Goal: Task Accomplishment & Management: Manage account settings

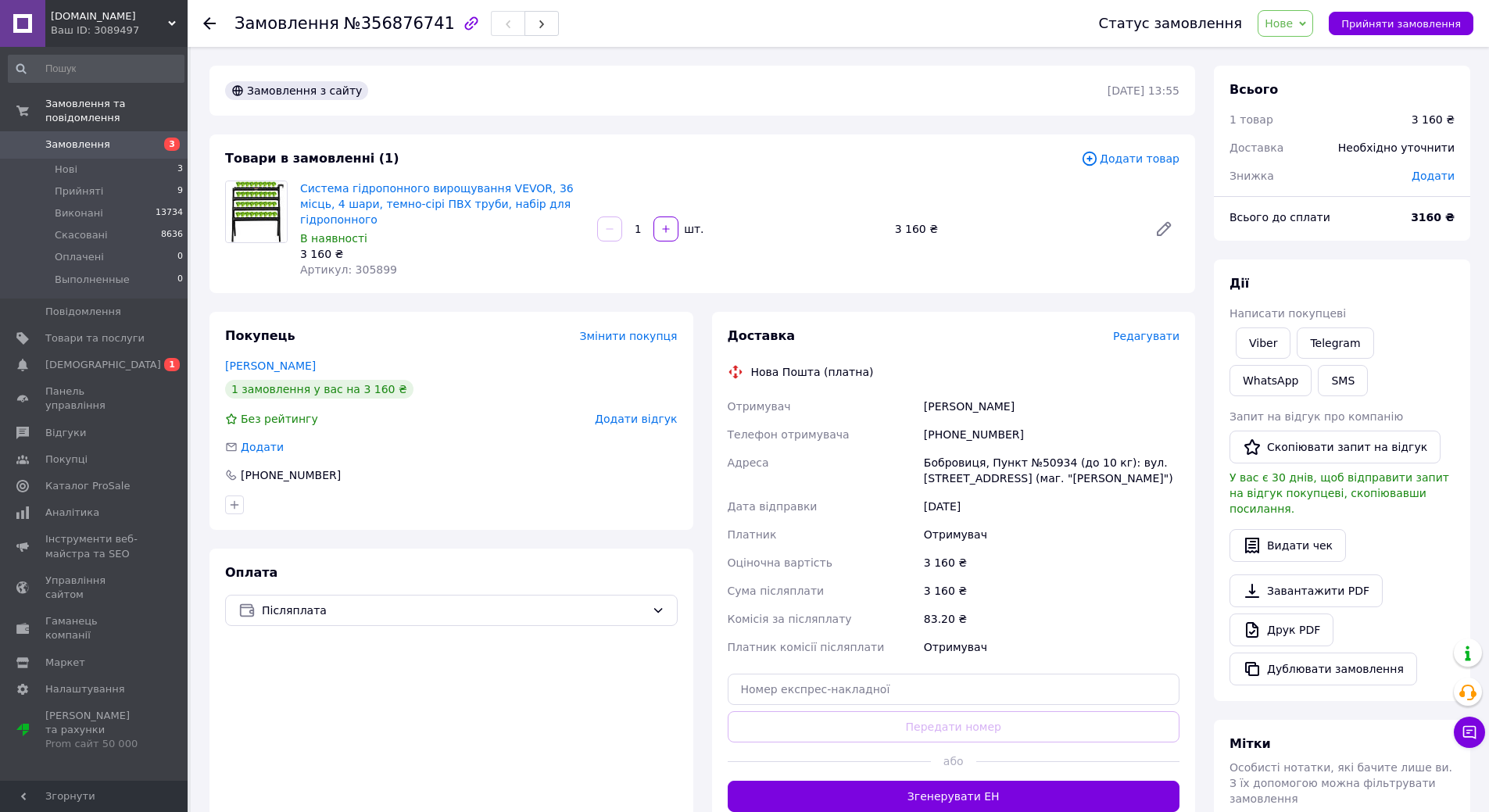
drag, startPoint x: 487, startPoint y: 272, endPoint x: 1295, endPoint y: 62, distance: 834.8
click at [489, 272] on div "Товари в замовленні (1) Додати товар Система гідропонного вирощування VEVOR, 36…" at bounding box center [702, 213] width 986 height 158
drag, startPoint x: 300, startPoint y: 176, endPoint x: 524, endPoint y: 202, distance: 225.5
click at [583, 204] on div "Товари в замовленні (1) Додати товар Система гідропонного вирощування VEVOR, 36…" at bounding box center [702, 213] width 986 height 158
copy link "Система гідропонного вирощування VEVOR, 36 місць, 4 шари, темно-сірі ПВХ труби,…"
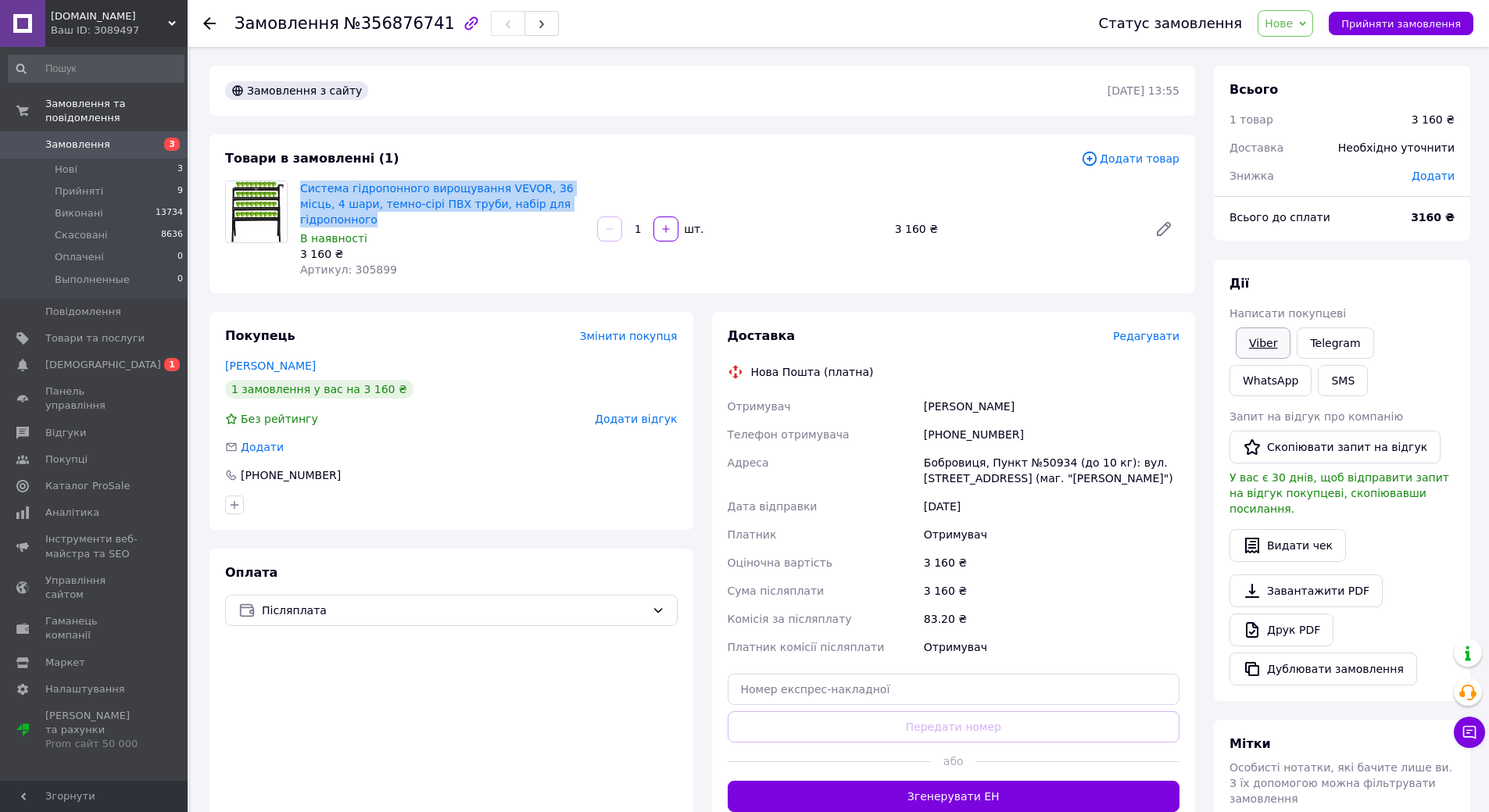
drag, startPoint x: 1271, startPoint y: 349, endPoint x: 1225, endPoint y: 333, distance: 48.7
click at [1270, 348] on link "Viber" at bounding box center [1262, 343] width 55 height 32
drag, startPoint x: 1303, startPoint y: 29, endPoint x: 1324, endPoint y: 53, distance: 31.9
click at [1293, 28] on span "Нове" at bounding box center [1278, 23] width 28 height 12
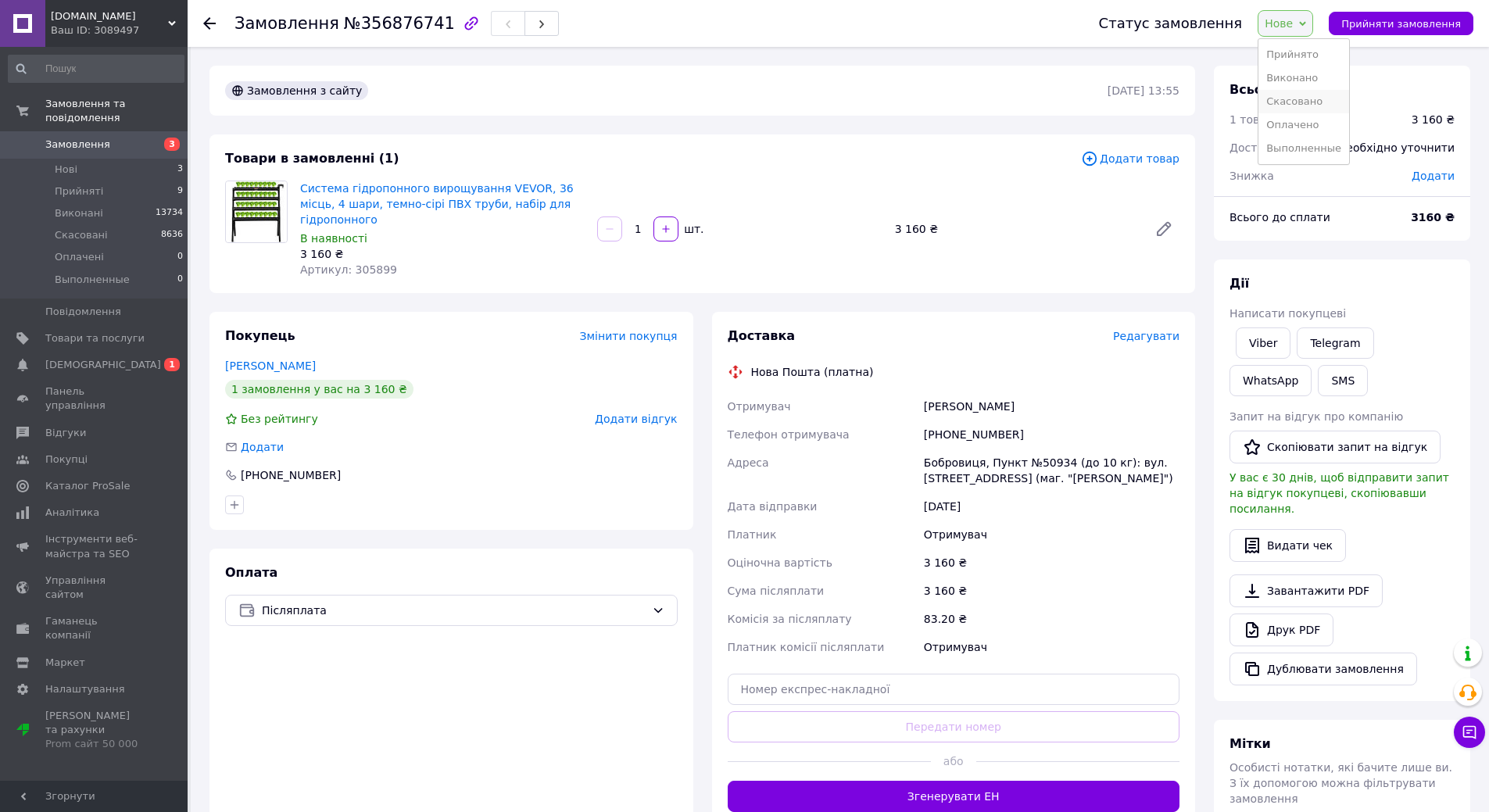
click at [1316, 103] on li "Скасовано" at bounding box center [1304, 102] width 90 height 23
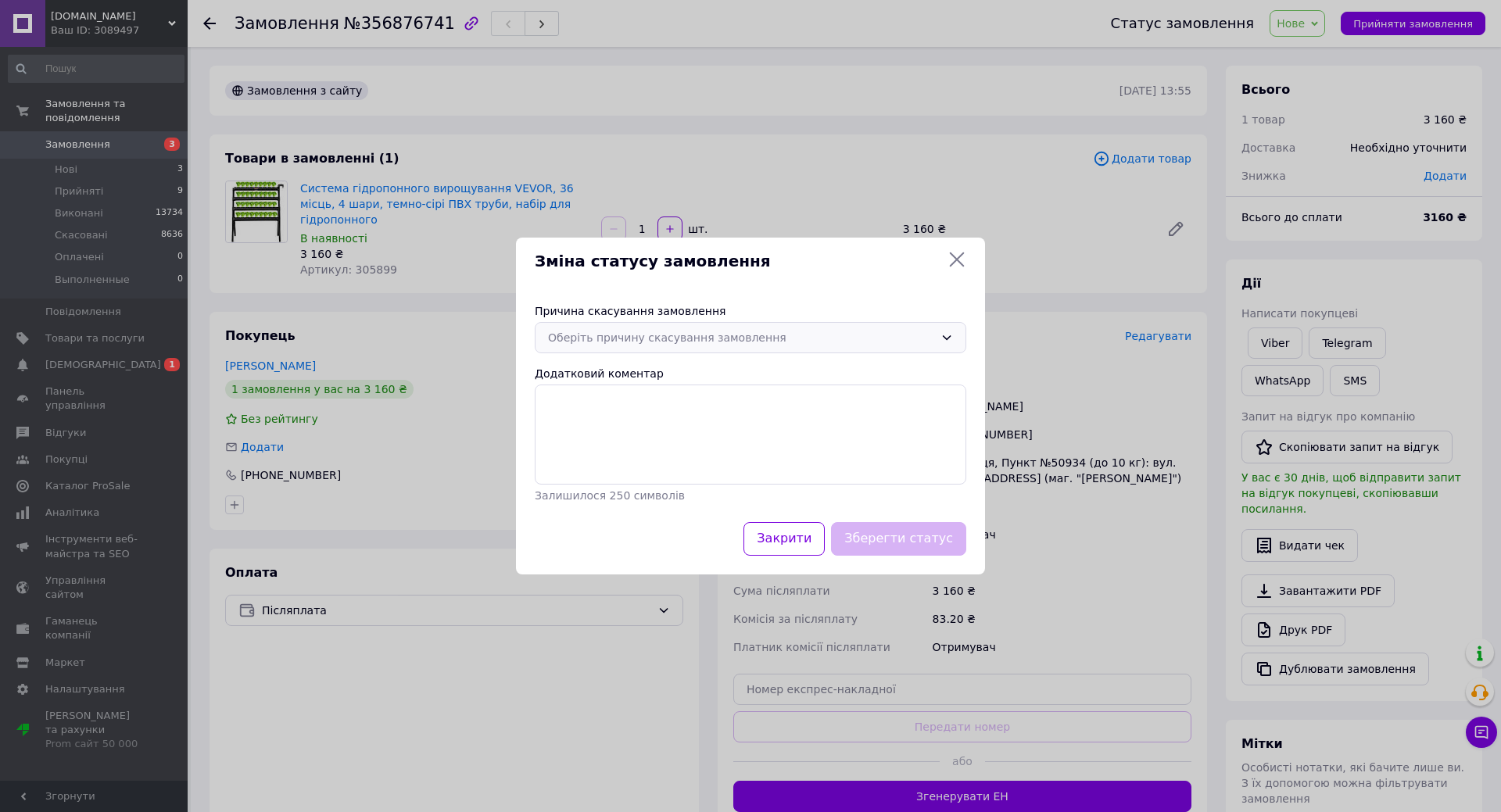
click at [685, 339] on div "Оберіть причину скасування замовлення" at bounding box center [741, 338] width 386 height 17
click at [641, 402] on li "Немає різновиду товару" at bounding box center [751, 400] width 430 height 30
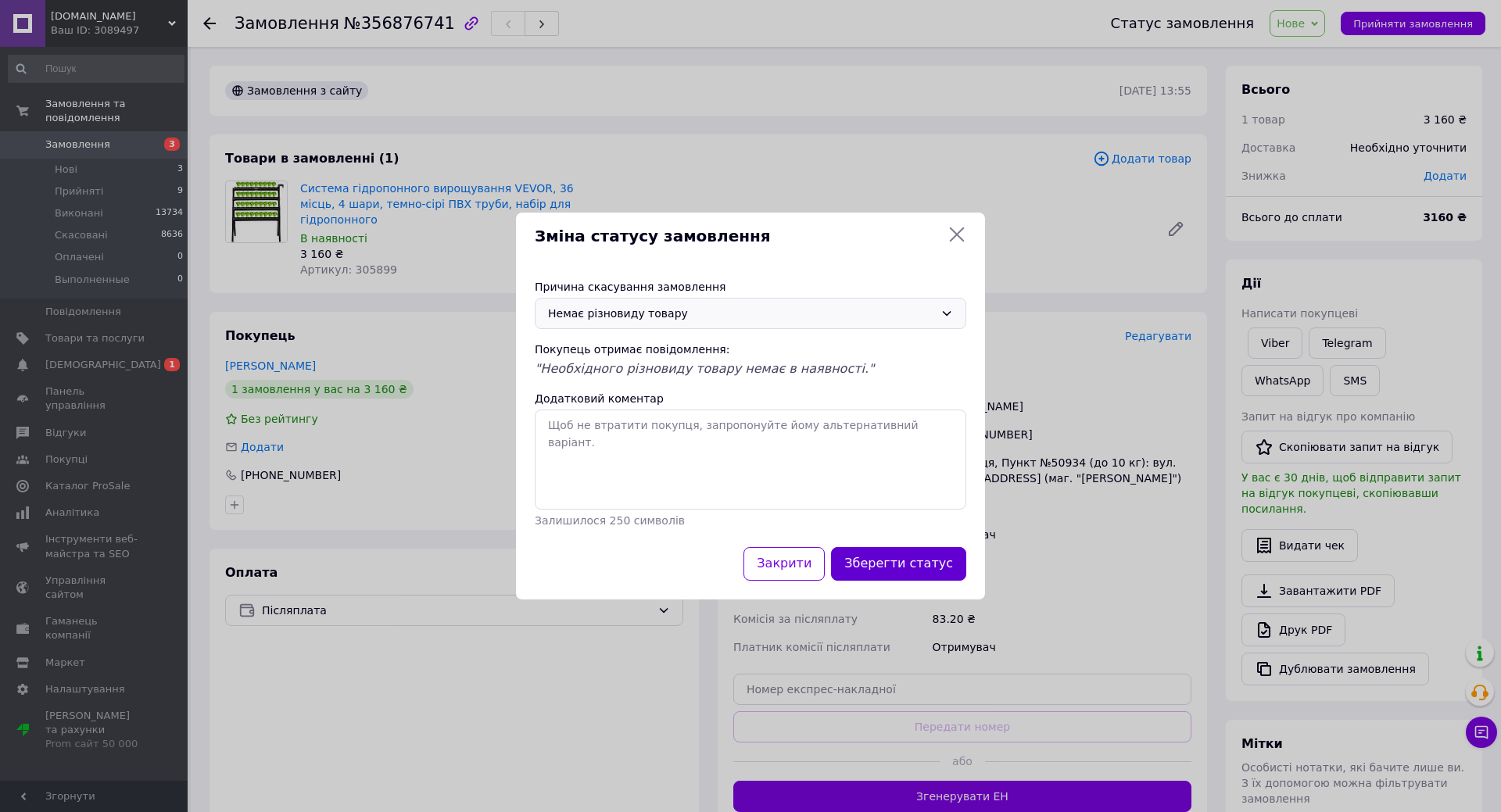
click at [960, 574] on button "Зберегти статус" at bounding box center [899, 563] width 135 height 34
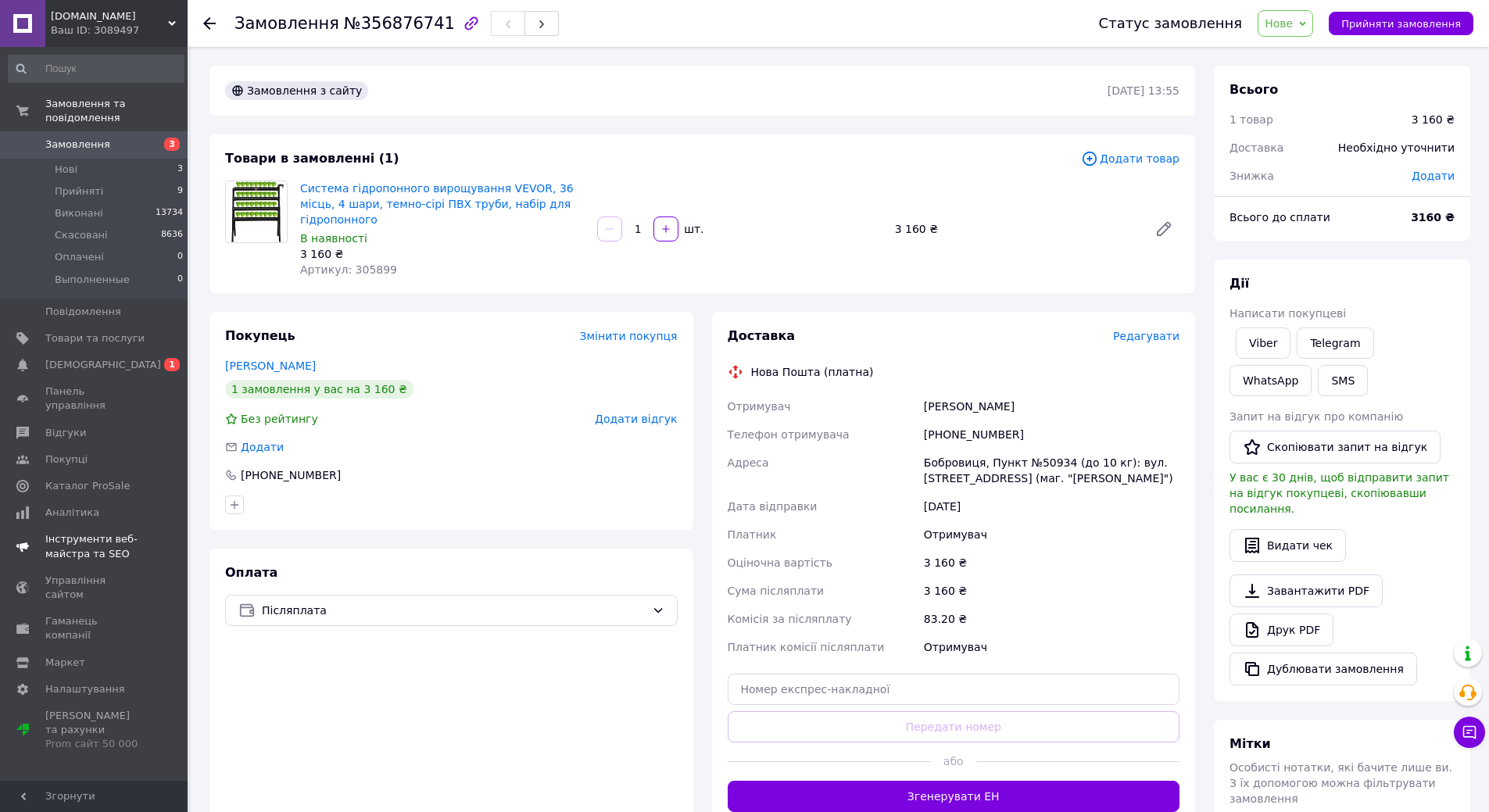
drag, startPoint x: 98, startPoint y: 351, endPoint x: 108, endPoint y: 349, distance: 10.2
click at [98, 358] on span "[DEMOGRAPHIC_DATA]" at bounding box center [103, 365] width 116 height 14
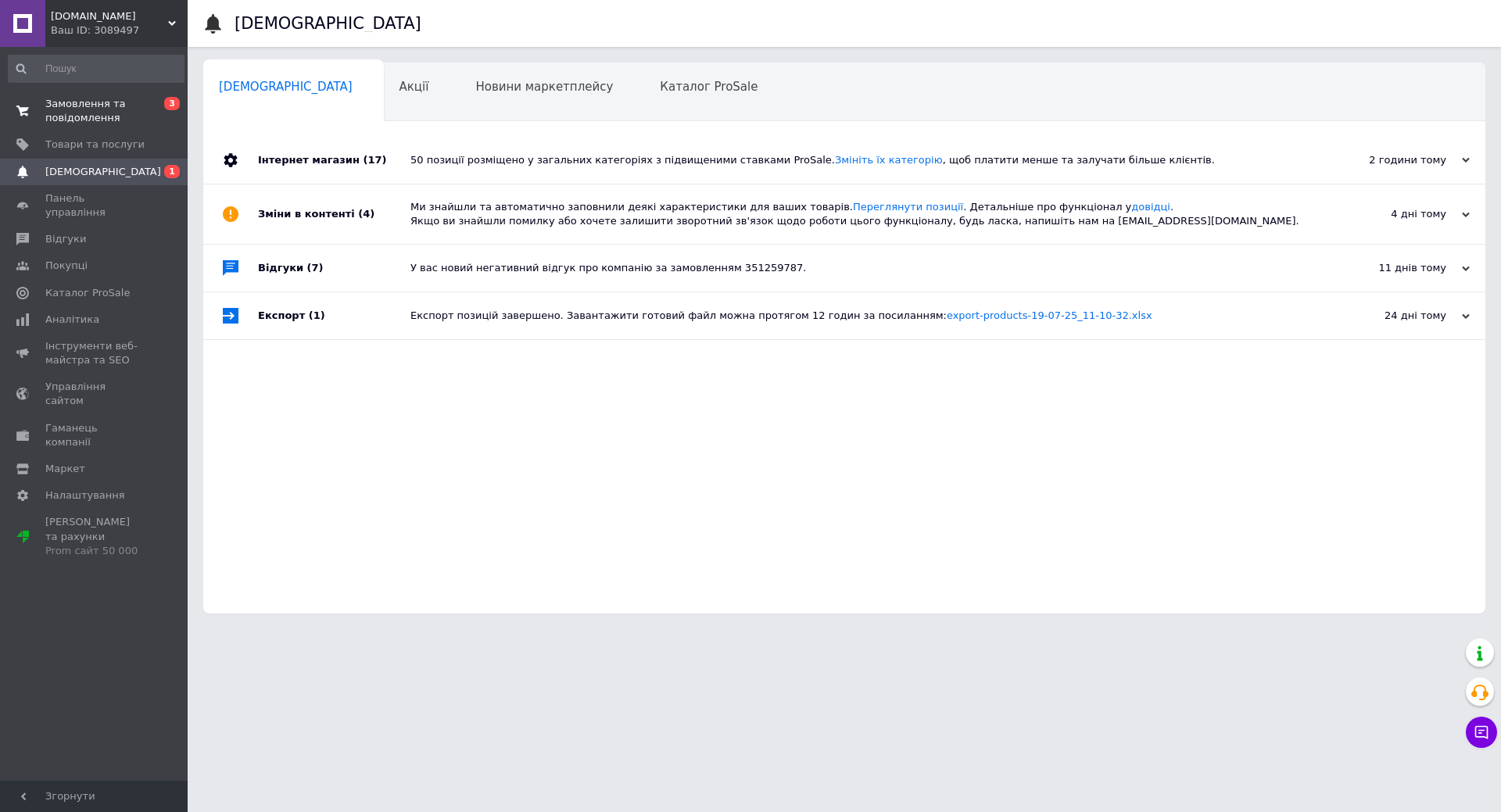
click at [81, 111] on span "Замовлення та повідомлення" at bounding box center [94, 110] width 99 height 28
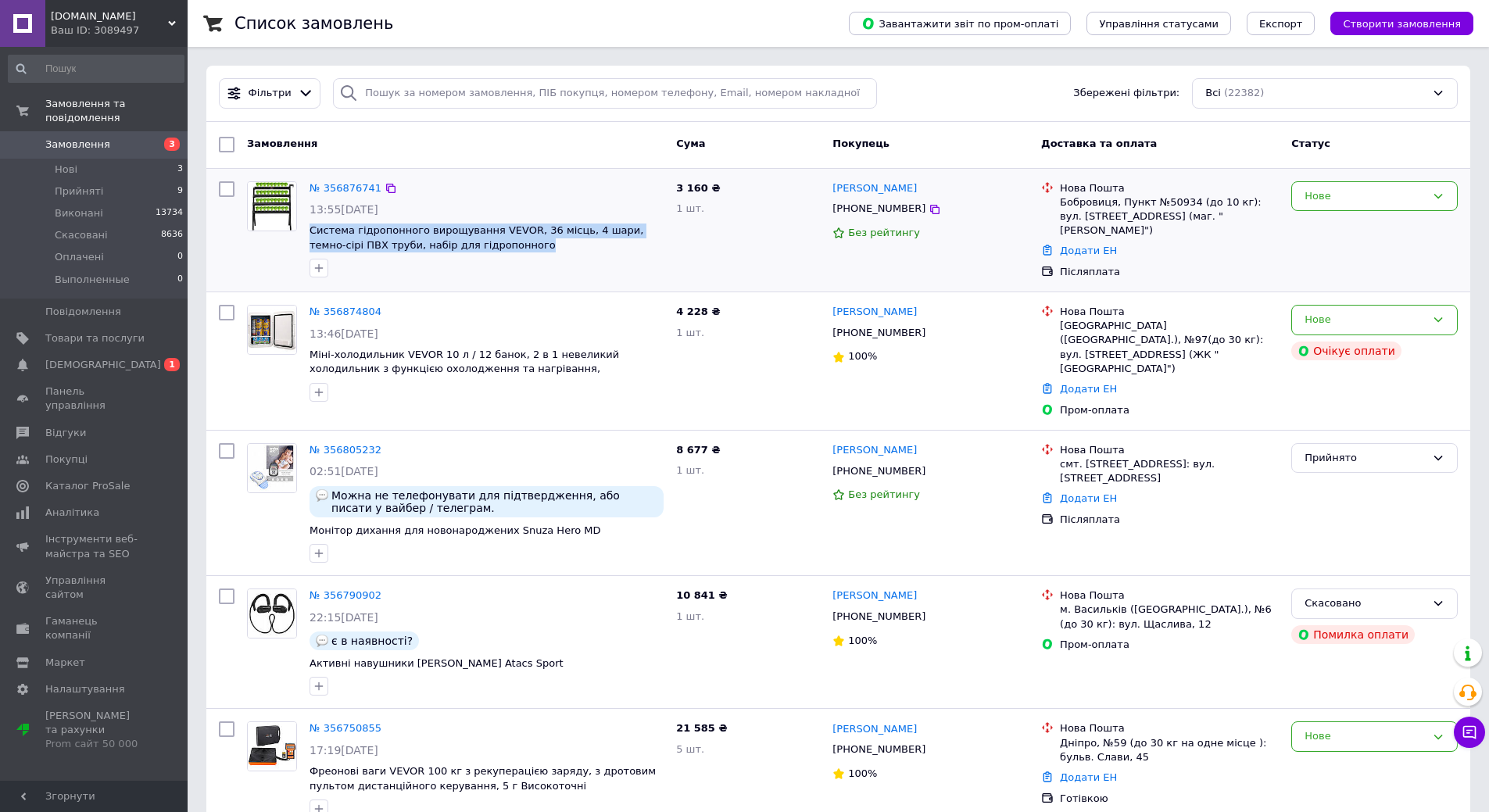
drag, startPoint x: 493, startPoint y: 248, endPoint x: 307, endPoint y: 226, distance: 187.3
click at [307, 226] on div "№ 356876741 13:55, 12.08.2025 Система гідропонного вирощування VEVOR, 36 місць,…" at bounding box center [487, 229] width 367 height 109
copy span "Система гідропонного вирощування VEVOR, 36 місць, 4 шари, темно-сірі ПВХ труби,…"
click at [95, 331] on span "Товари та послуги" at bounding box center [94, 338] width 99 height 14
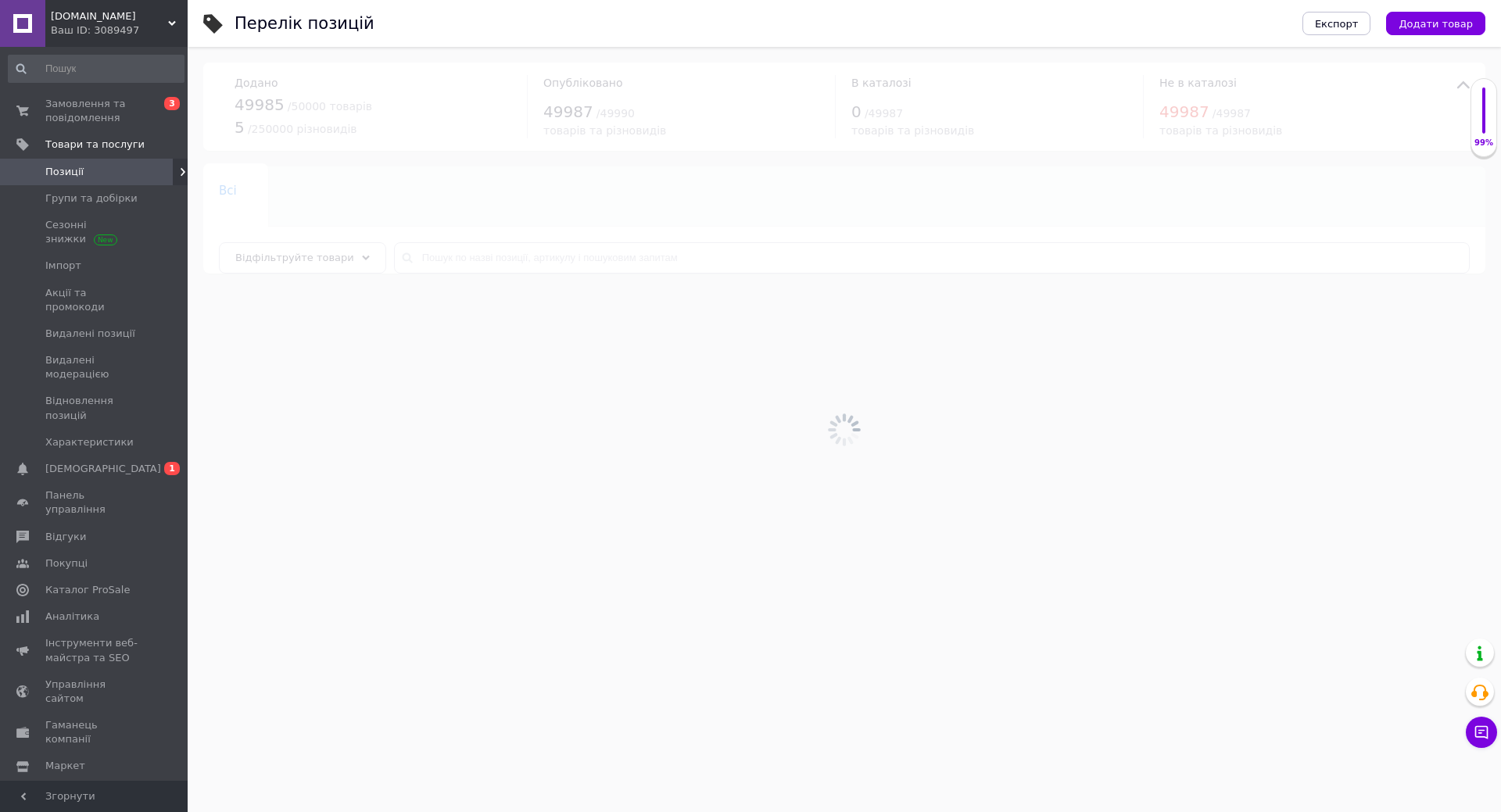
click at [437, 256] on div at bounding box center [844, 429] width 1314 height 765
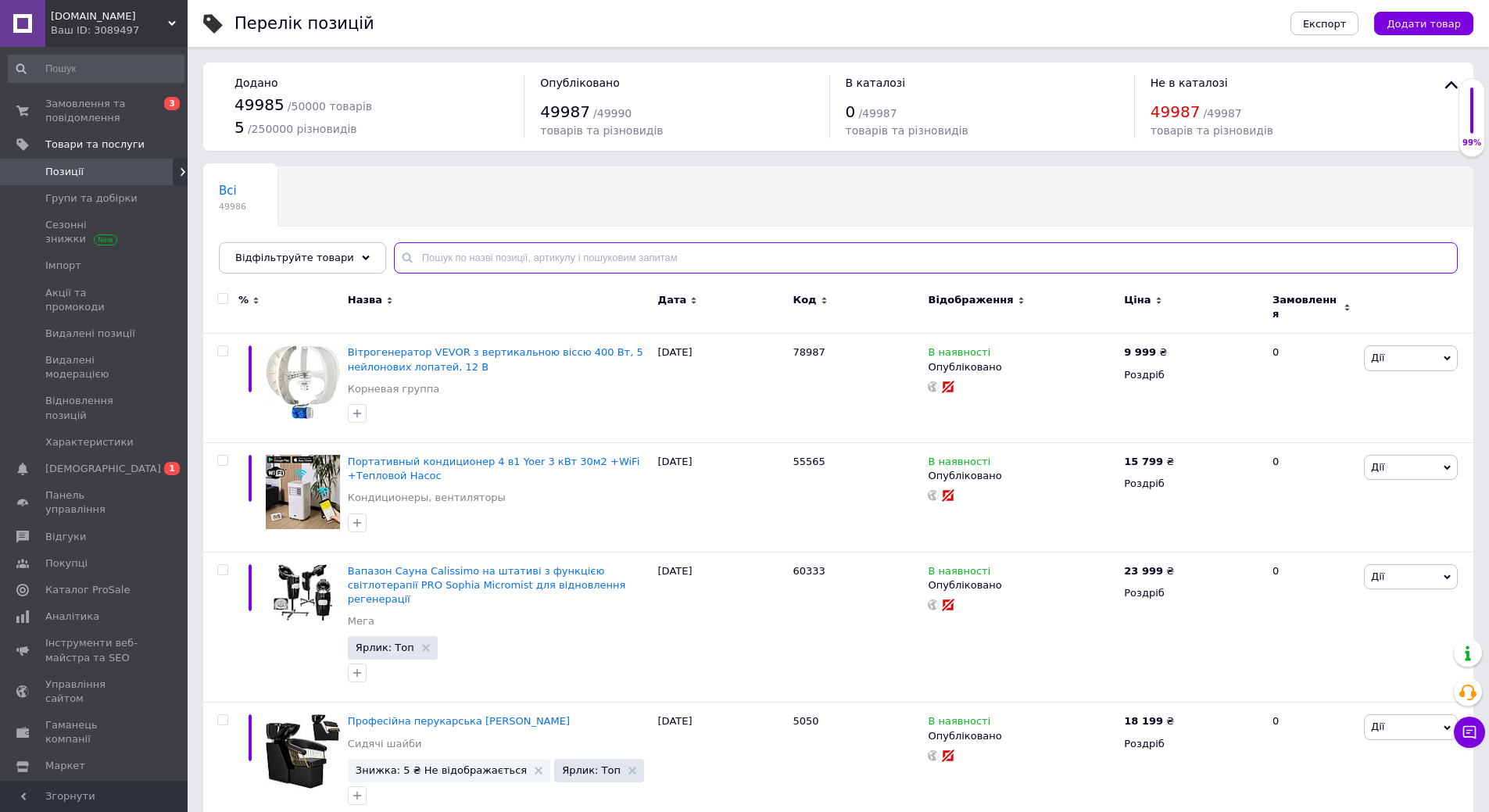
click at [440, 259] on input "text" at bounding box center [925, 257] width 1064 height 32
paste input "Система гідропонного вирощування VEVOR, 36 місць, 4 шари, темно-сірі ПВХ труби,…"
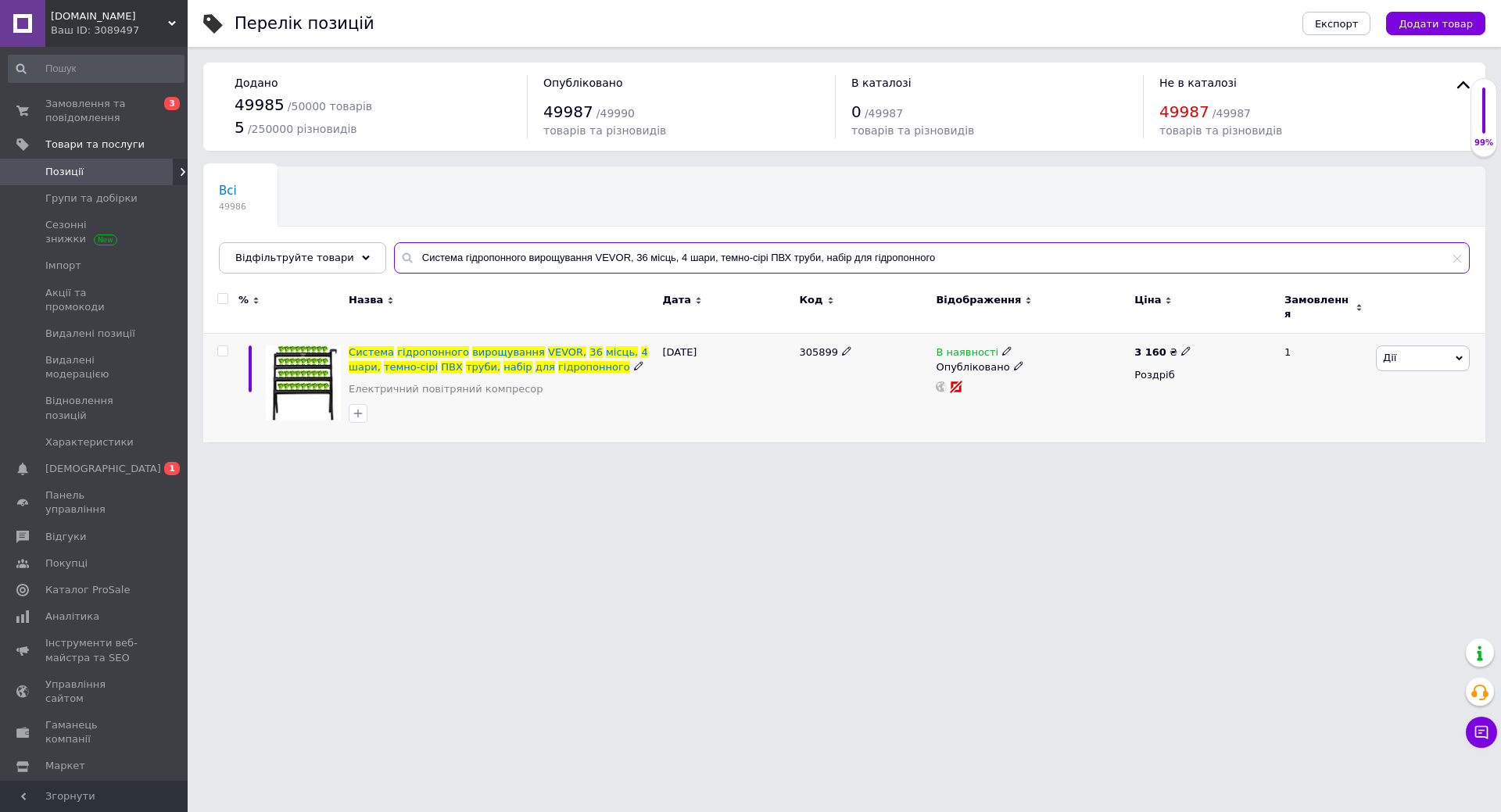
type input "Система гідропонного вирощування VEVOR, 36 місць, 4 шари, темно-сірі ПВХ труби,…"
click at [973, 346] on span "В наявності" at bounding box center [967, 354] width 62 height 16
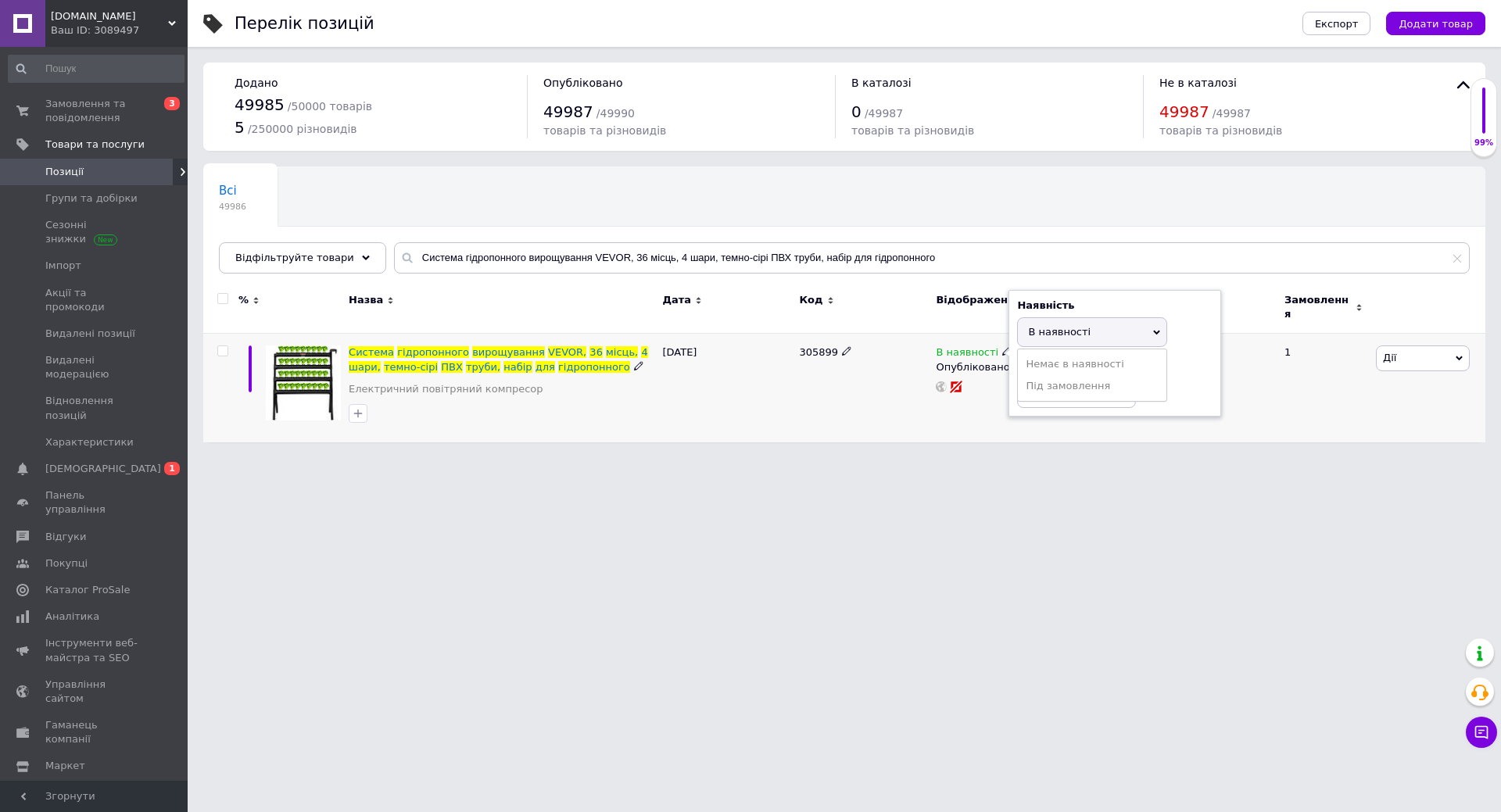
click at [1078, 353] on li "Немає в наявності" at bounding box center [1092, 364] width 149 height 22
click at [892, 458] on html "sigma-market.com.ua Ваш ID: 3089497 Сайт sigma-market.com.ua Кабінет покупця Пе…" at bounding box center [750, 228] width 1501 height 458
drag, startPoint x: 323, startPoint y: 520, endPoint x: 144, endPoint y: 462, distance: 188.2
click at [323, 458] on html "sigma-market.com.ua Ваш ID: 3089497 Сайт sigma-market.com.ua Кабінет покупця Пе…" at bounding box center [750, 228] width 1501 height 458
drag, startPoint x: 487, startPoint y: 538, endPoint x: 559, endPoint y: 534, distance: 72.1
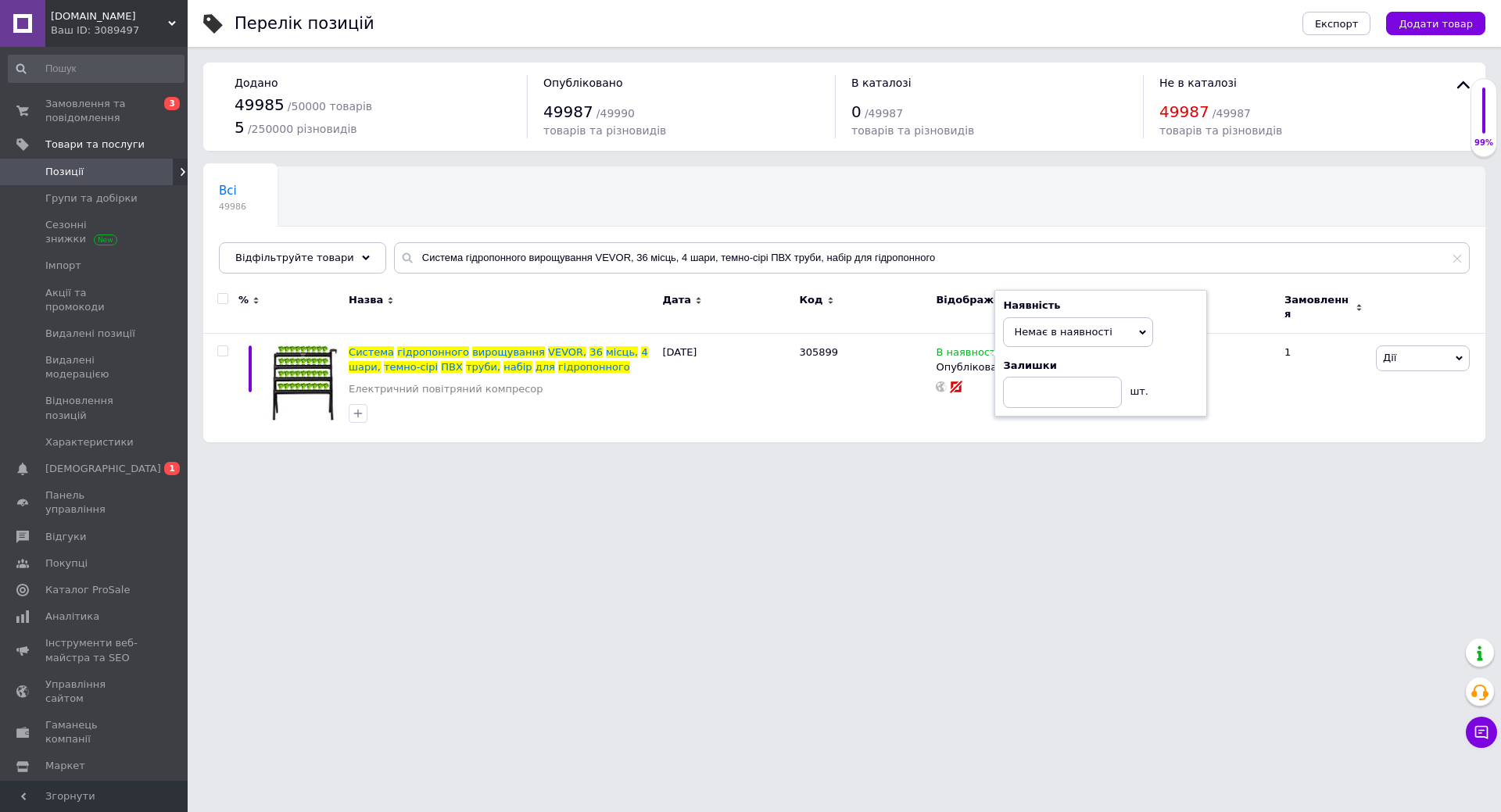
click at [491, 458] on html "sigma-market.com.ua Ваш ID: 3089497 Сайт sigma-market.com.ua Кабінет покупця Пе…" at bounding box center [750, 228] width 1501 height 458
click at [1040, 458] on html "sigma-market.com.ua Ваш ID: 3089497 Сайт sigma-market.com.ua Кабінет покупця Пе…" at bounding box center [750, 228] width 1501 height 458
click at [1032, 458] on html "sigma-market.com.ua Ваш ID: 3089497 Сайт sigma-market.com.ua Кабінет покупця Пе…" at bounding box center [750, 228] width 1501 height 458
drag, startPoint x: 1029, startPoint y: 577, endPoint x: 1216, endPoint y: 512, distance: 198.0
click at [1031, 458] on html "sigma-market.com.ua Ваш ID: 3089497 Сайт sigma-market.com.ua Кабінет покупця Пе…" at bounding box center [750, 228] width 1501 height 458
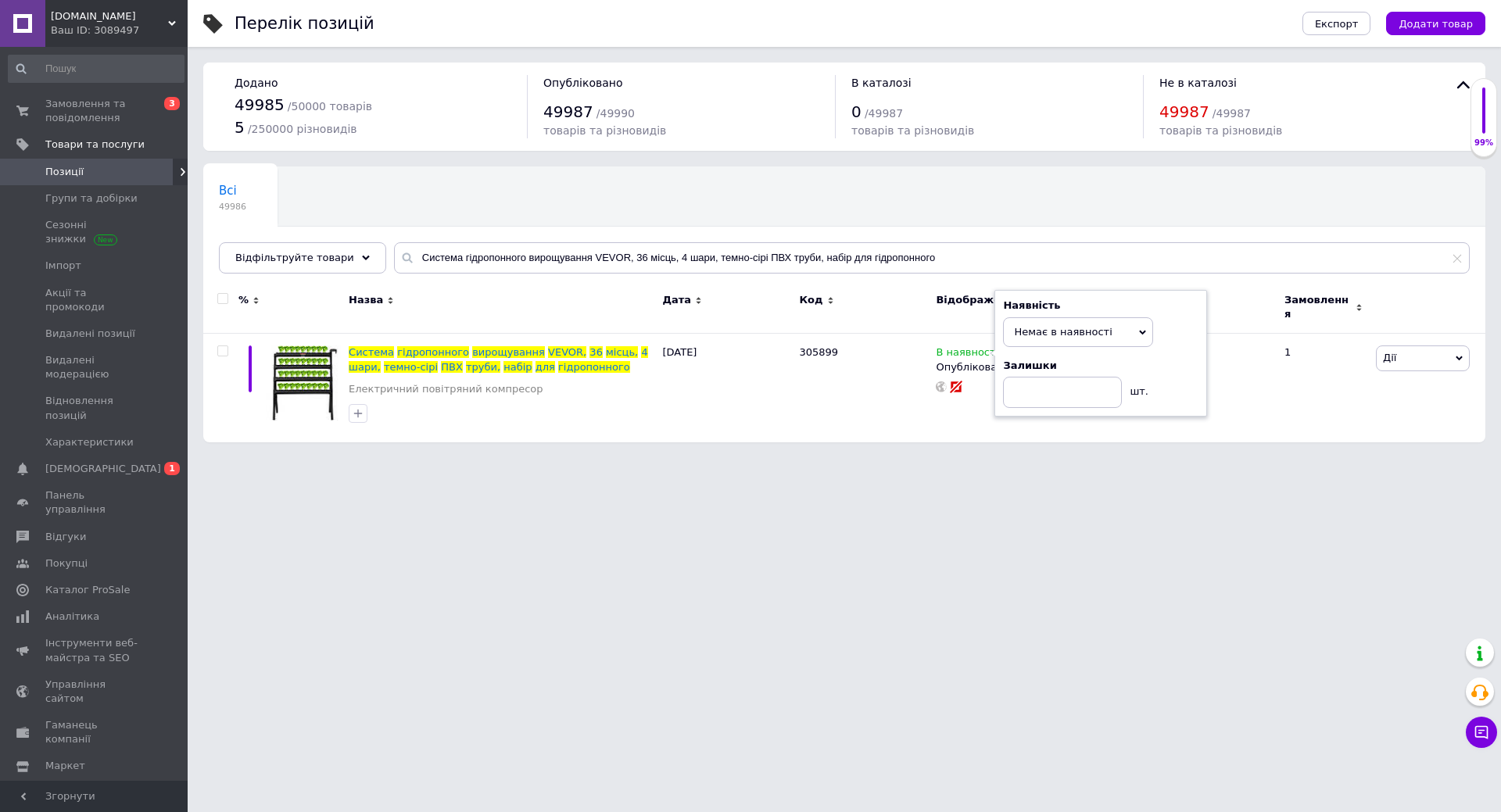
drag, startPoint x: 1297, startPoint y: 498, endPoint x: 1297, endPoint y: 481, distance: 17.0
click at [1298, 458] on html "sigma-market.com.ua Ваш ID: 3089497 Сайт sigma-market.com.ua Кабінет покупця Пе…" at bounding box center [750, 228] width 1501 height 458
click at [1307, 458] on html "sigma-market.com.ua Ваш ID: 3089497 Сайт sigma-market.com.ua Кабінет покупця Пе…" at bounding box center [750, 228] width 1501 height 458
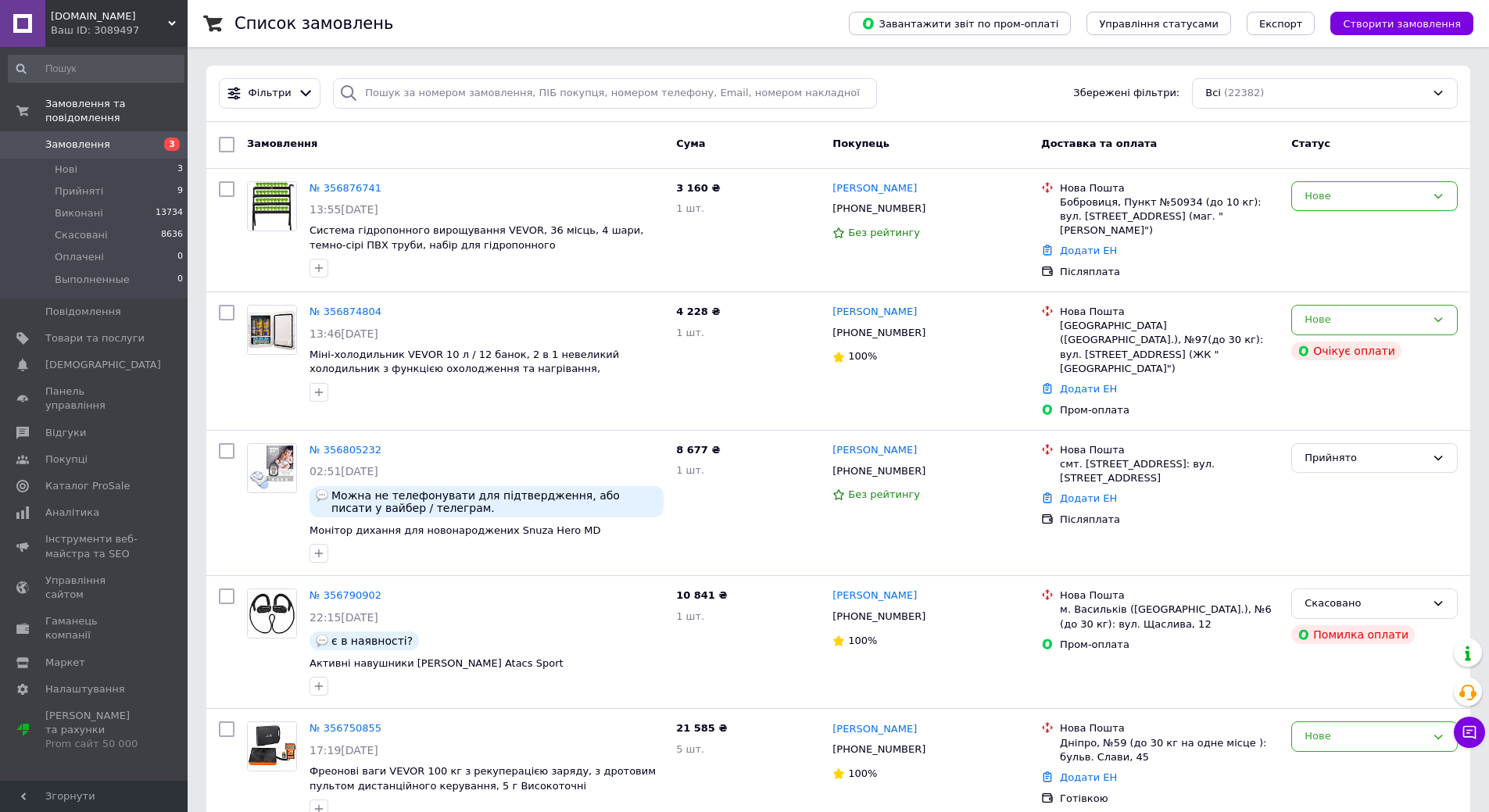
click at [107, 137] on span "Замовлення" at bounding box center [94, 144] width 99 height 14
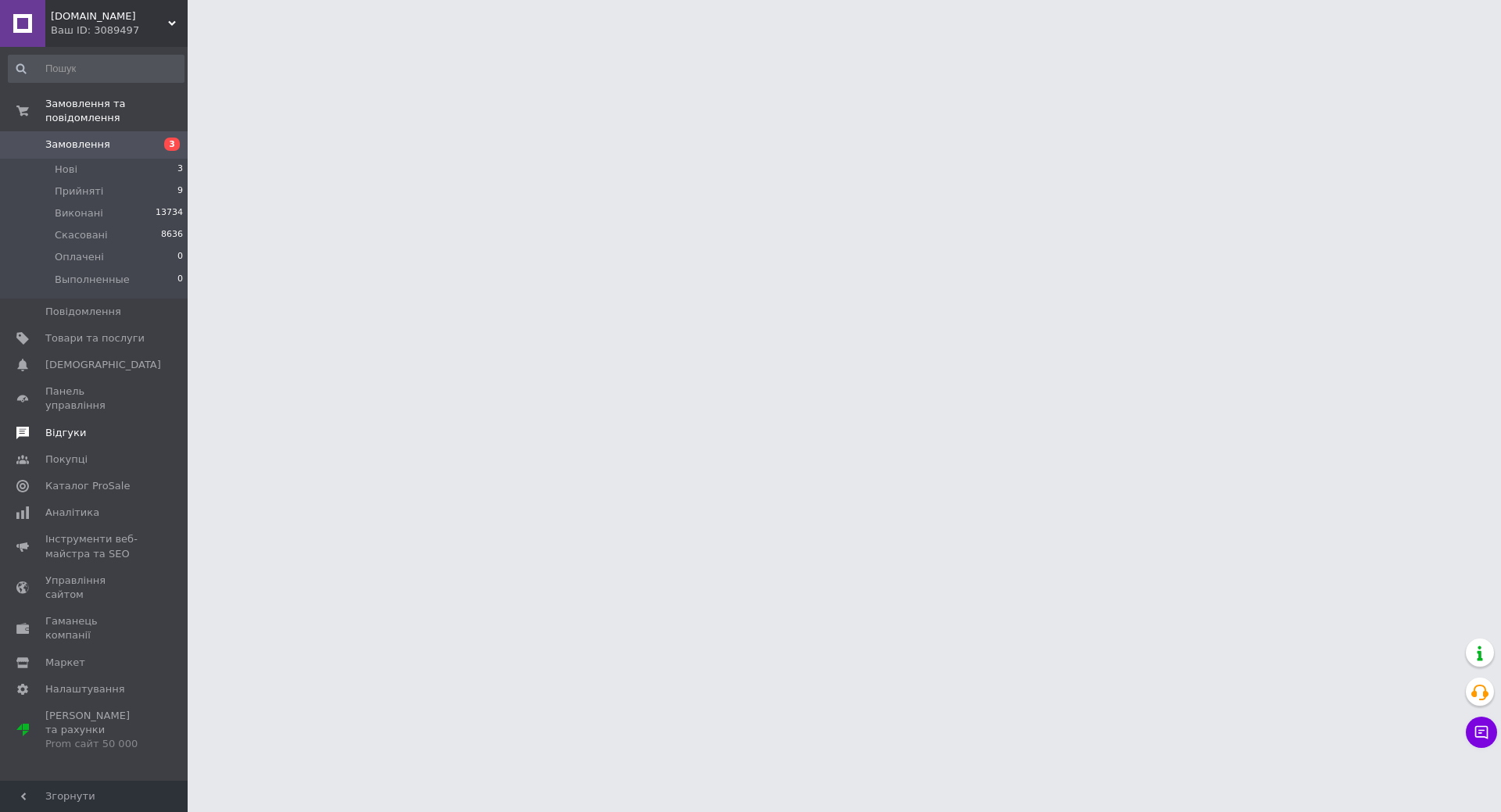
click at [73, 426] on span "Відгуки" at bounding box center [65, 433] width 40 height 14
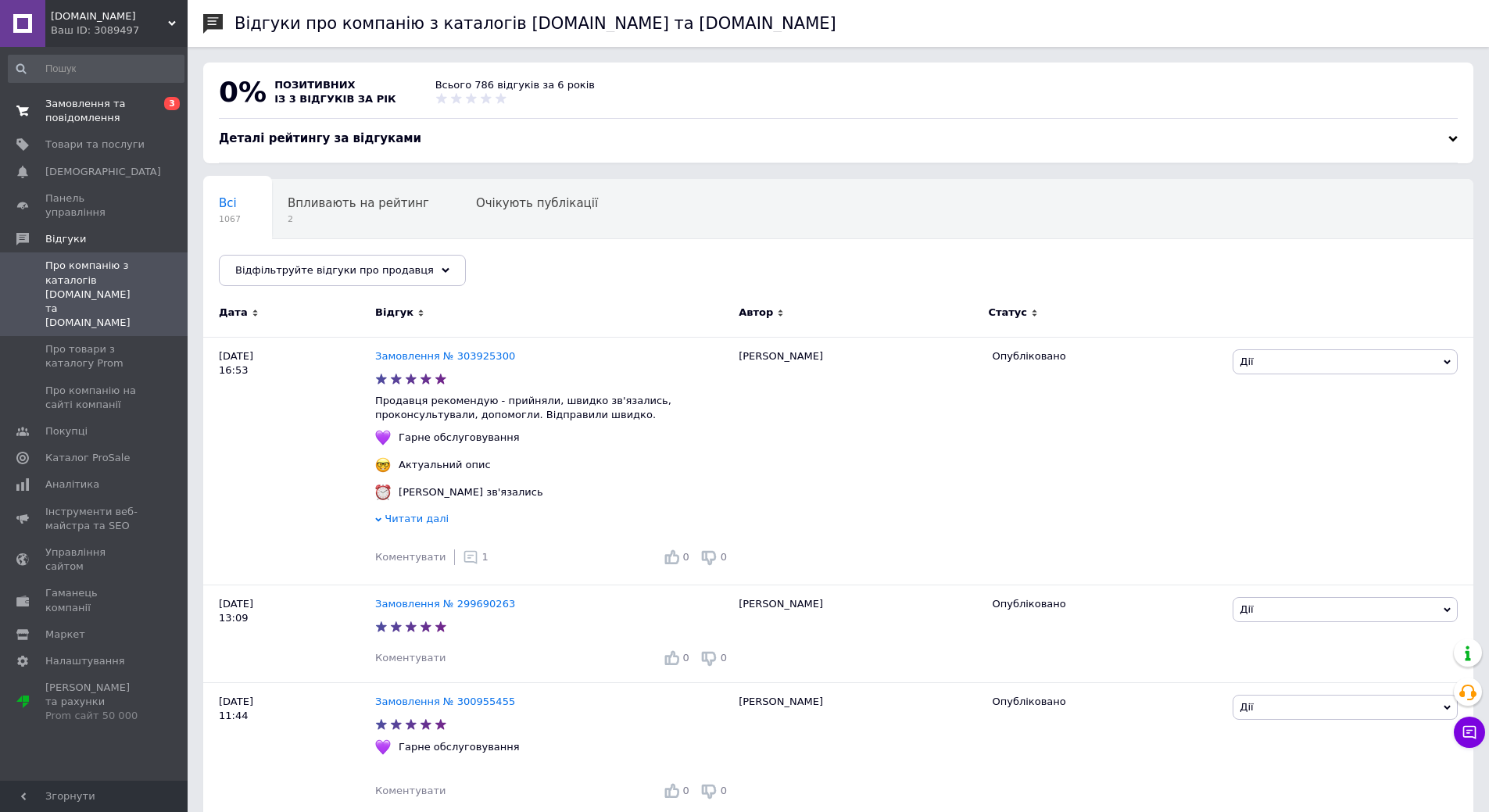
click at [99, 111] on span "Замовлення та повідомлення" at bounding box center [94, 110] width 99 height 28
